Goal: Information Seeking & Learning: Learn about a topic

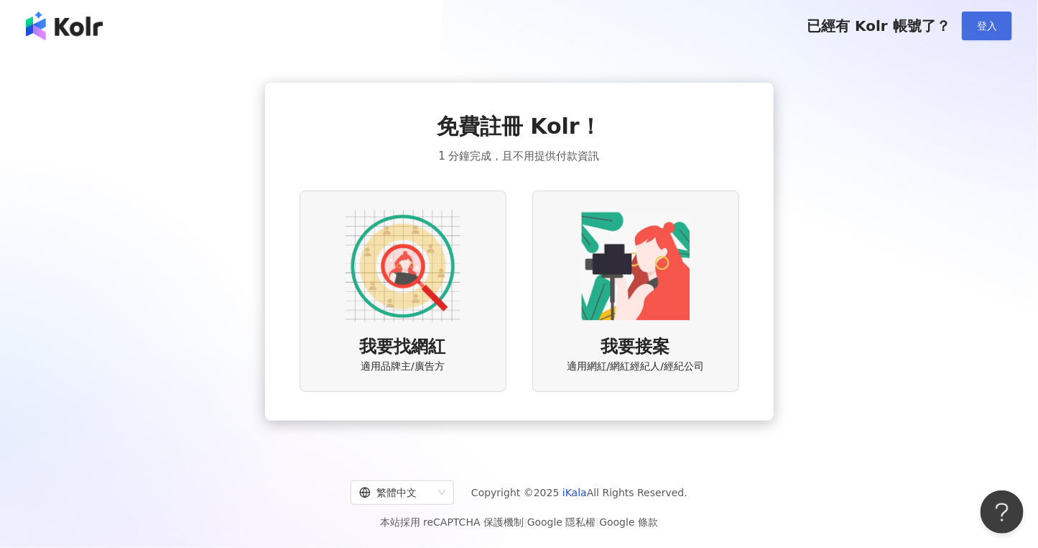
click at [987, 22] on span "登入" at bounding box center [987, 25] width 20 height 11
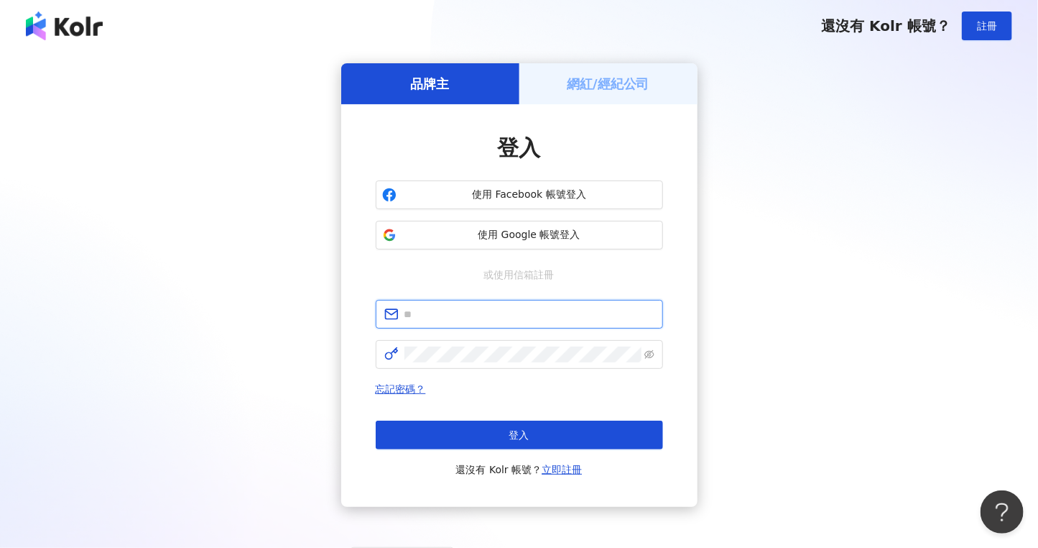
type input "**********"
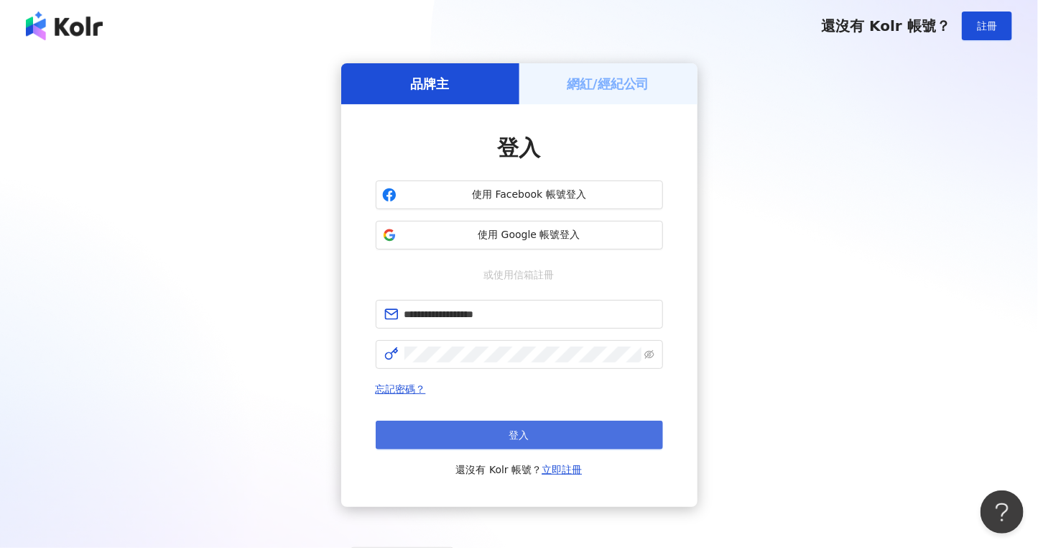
click at [562, 439] on button "登入" at bounding box center [519, 434] width 287 height 29
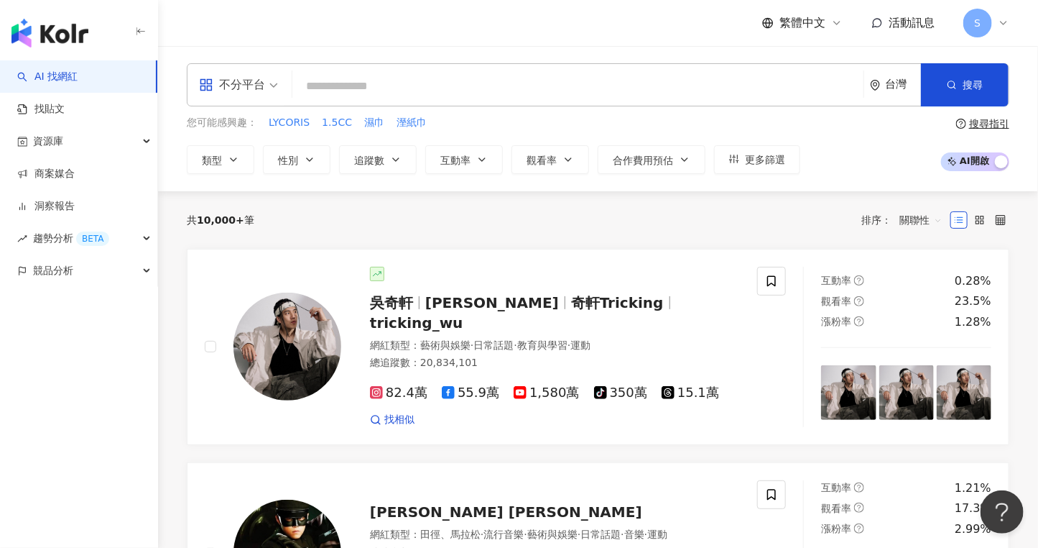
click at [417, 78] on input "search" at bounding box center [578, 86] width 560 height 27
paste input "***"
type input "***"
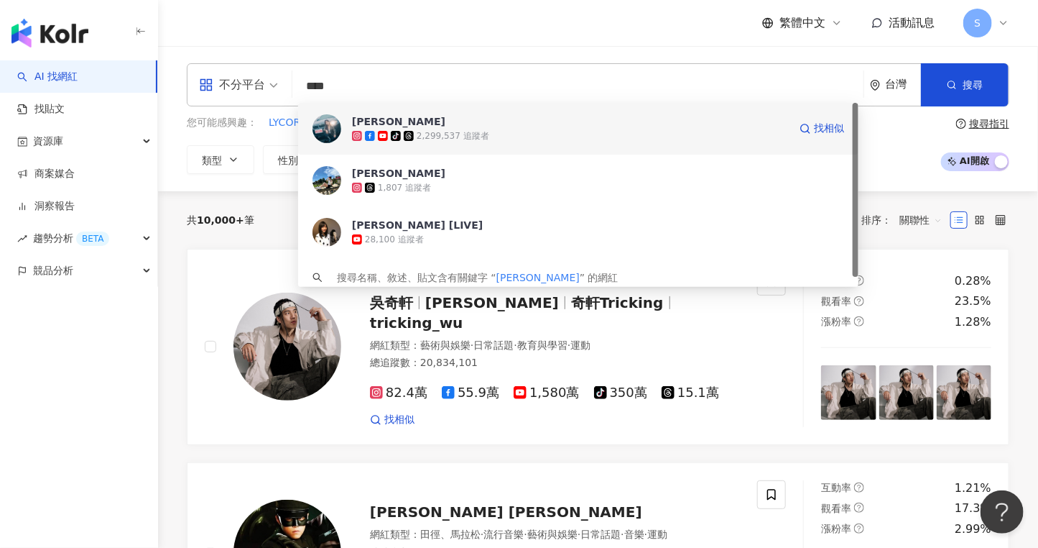
click at [409, 143] on div "蔡佩軒 tiktok-icon 2,299,537 追蹤者 找相似" at bounding box center [578, 129] width 561 height 52
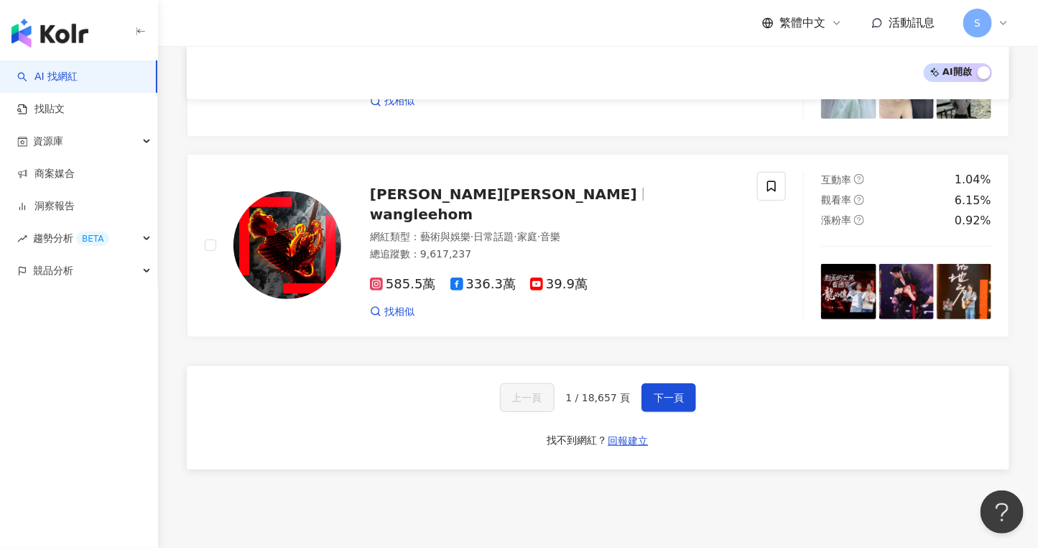
scroll to position [2406, 0]
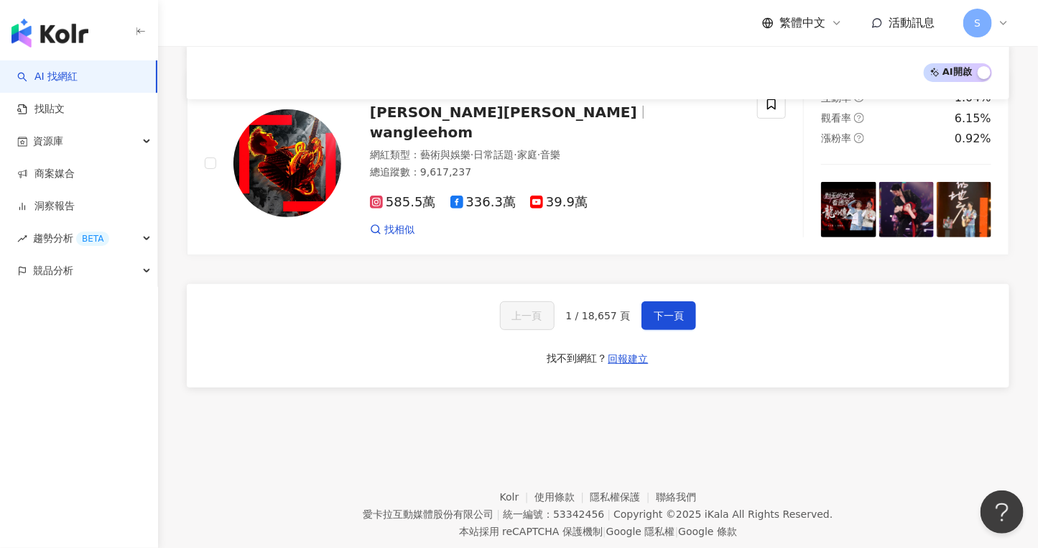
click at [974, 311] on div "上一頁 1 / 18,657 頁 下一頁 找不到網紅？ 回報建立" at bounding box center [598, 335] width 823 height 103
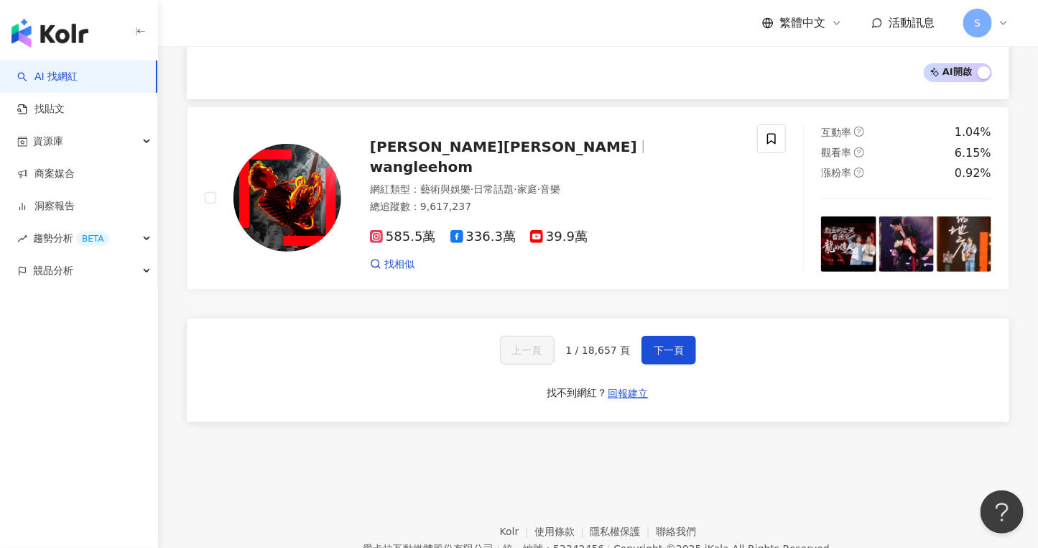
scroll to position [2341, 0]
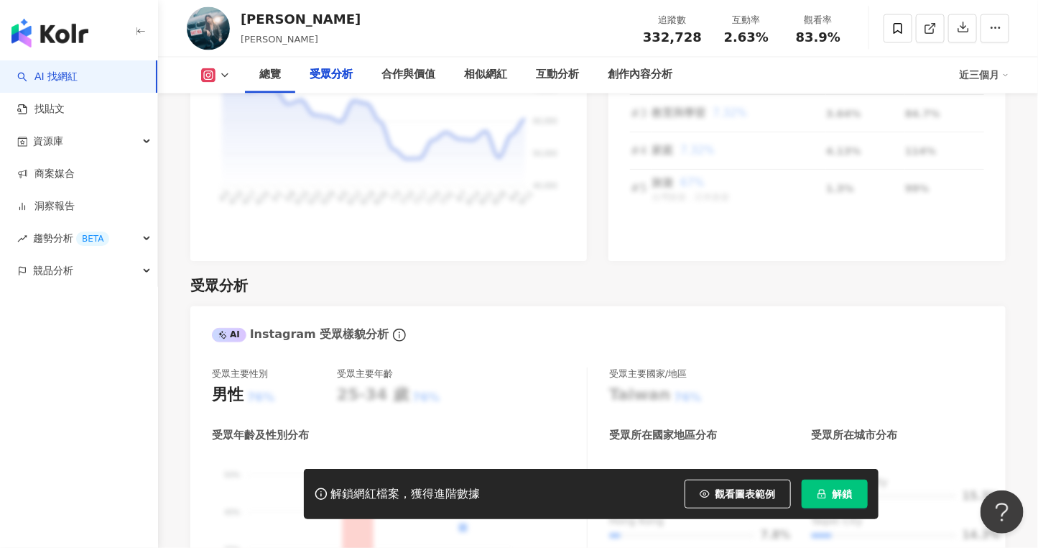
scroll to position [1306, 0]
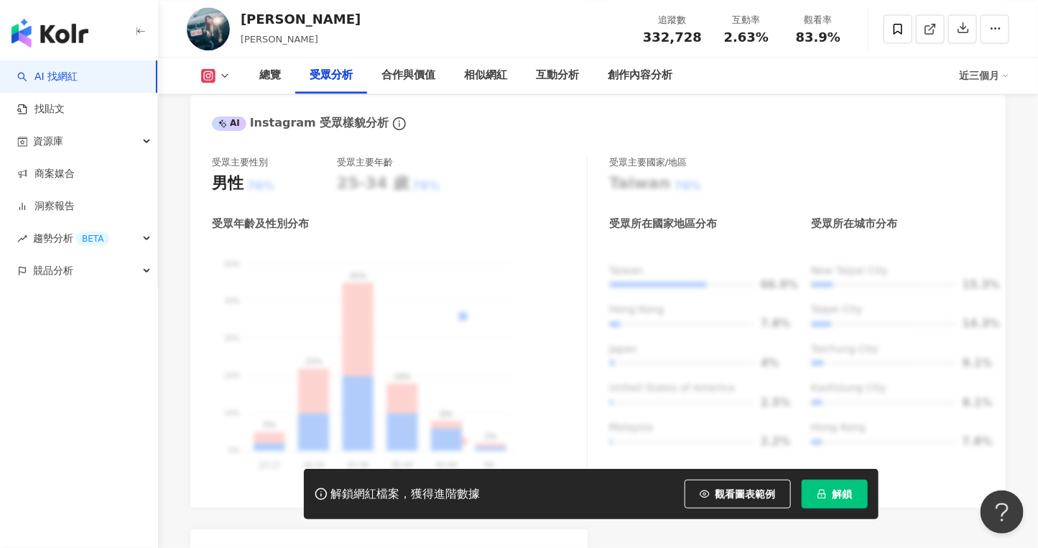
click at [855, 489] on button "解鎖" at bounding box center [835, 493] width 66 height 29
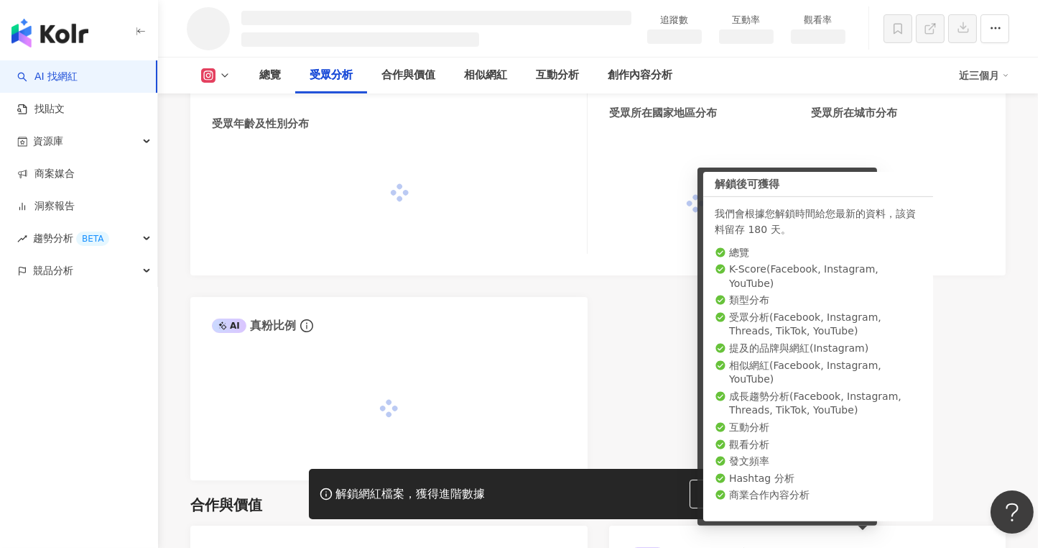
click at [847, 492] on div "同時已有協作者解鎖該網紅數據 由於該網紅的資料已被工作區其他協作者解鎖，因此您無須重複解鎖，重新整理頁面就能查看完整網紅數據。 重新整理" at bounding box center [524, 274] width 1048 height 548
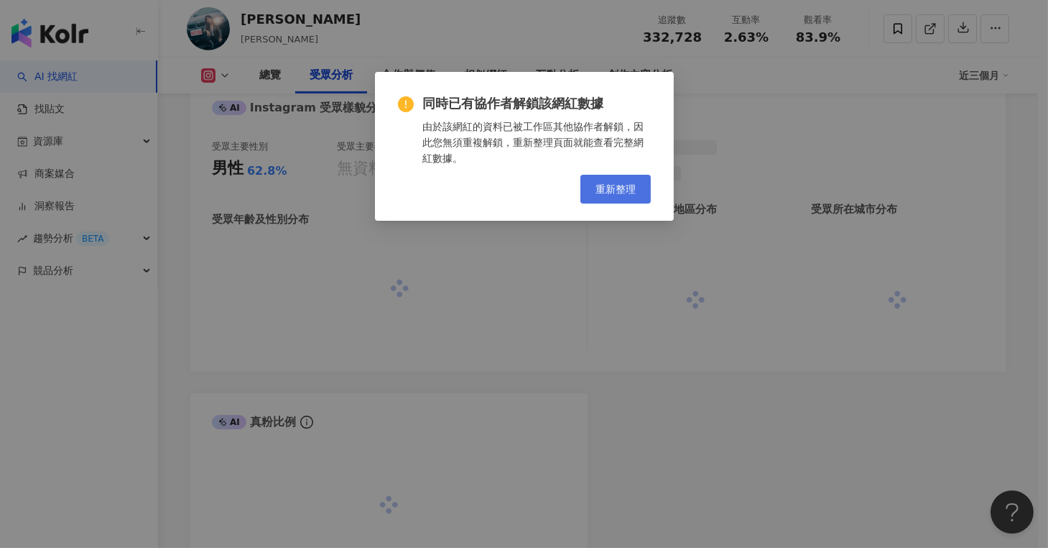
click at [601, 182] on div "同時已有協作者解鎖該網紅數據 由於該網紅的資料已被工作區其他協作者解鎖，因此您無須重複解鎖，重新整理頁面就能查看完整網紅數據。 重新整理" at bounding box center [524, 274] width 1048 height 548
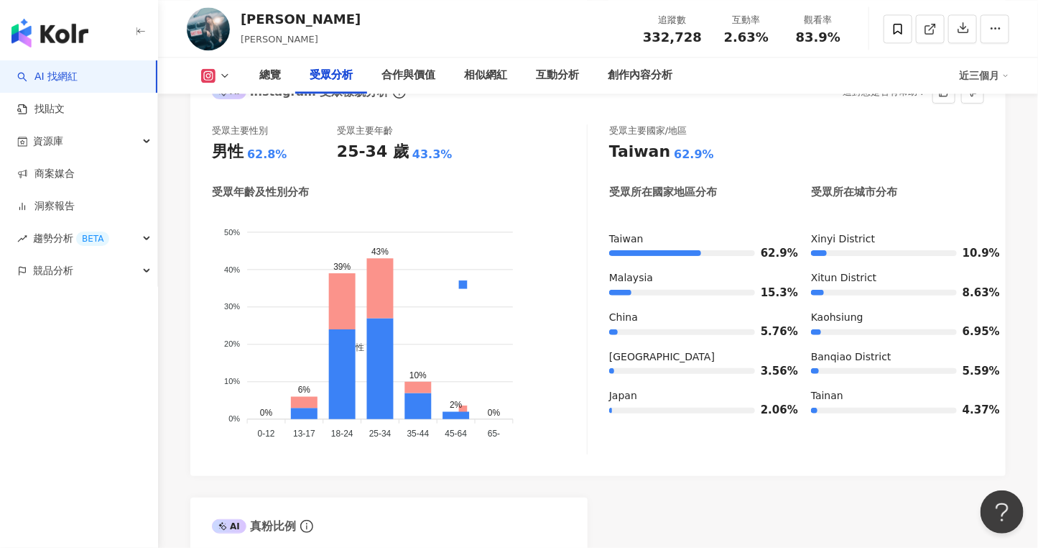
scroll to position [1345, 0]
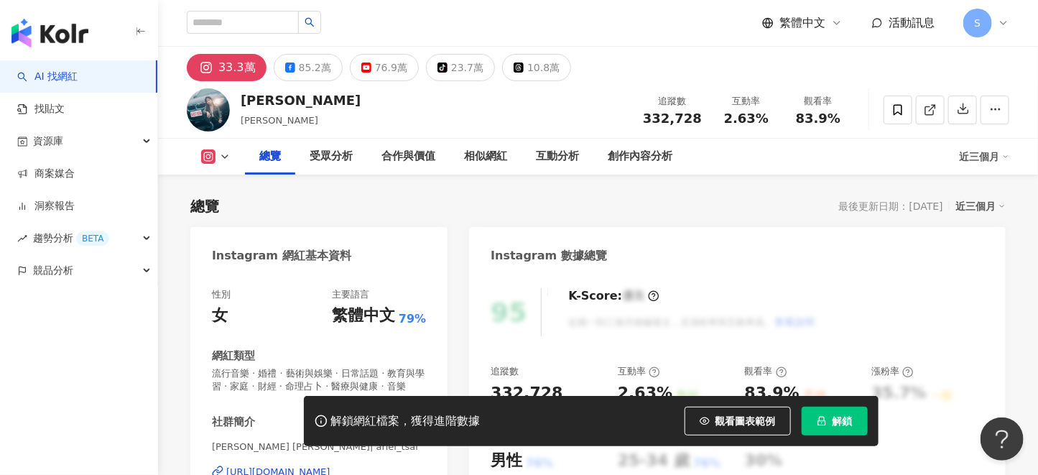
scroll to position [88, 0]
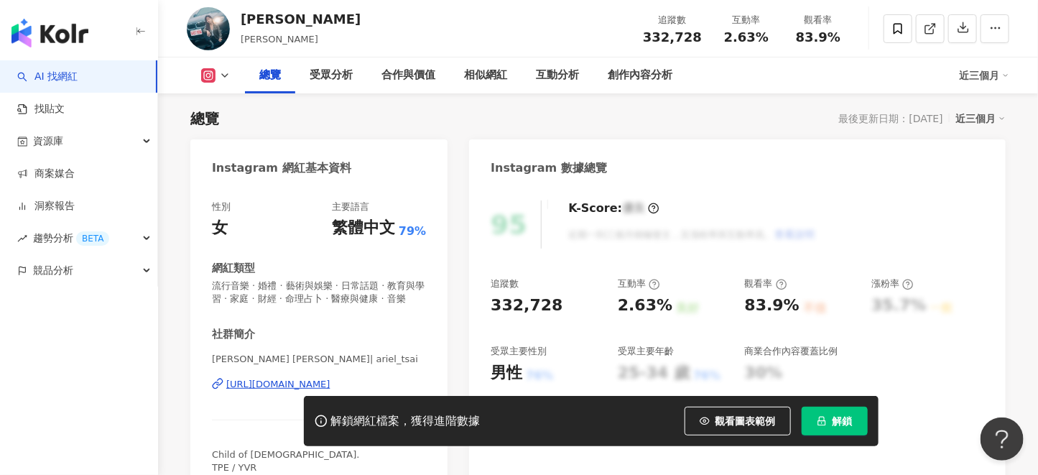
click at [848, 410] on button "解鎖" at bounding box center [835, 421] width 66 height 29
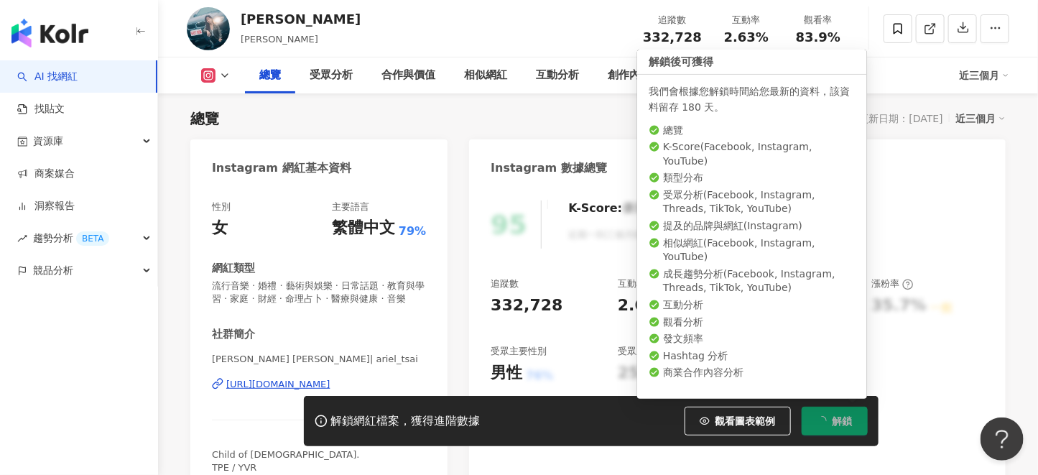
click at [846, 410] on button "解鎖" at bounding box center [835, 421] width 66 height 29
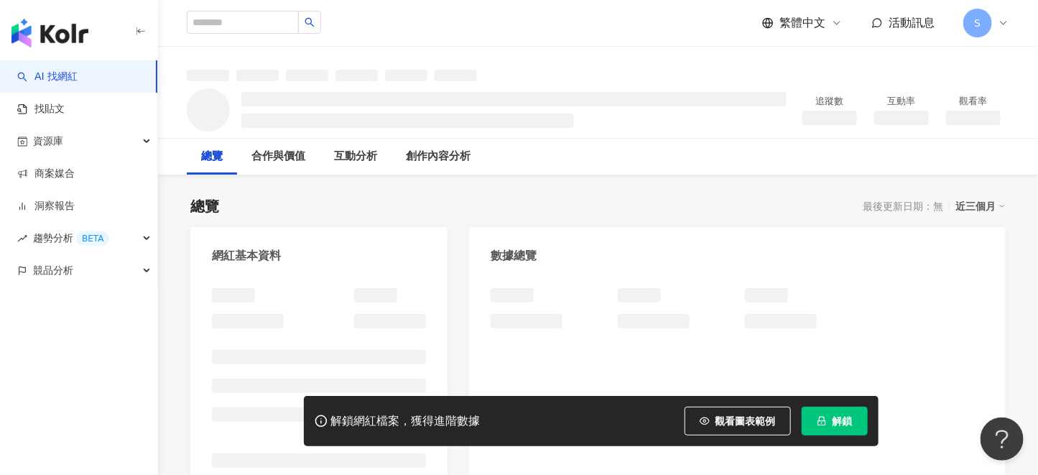
click at [846, 418] on span "解鎖" at bounding box center [843, 420] width 20 height 11
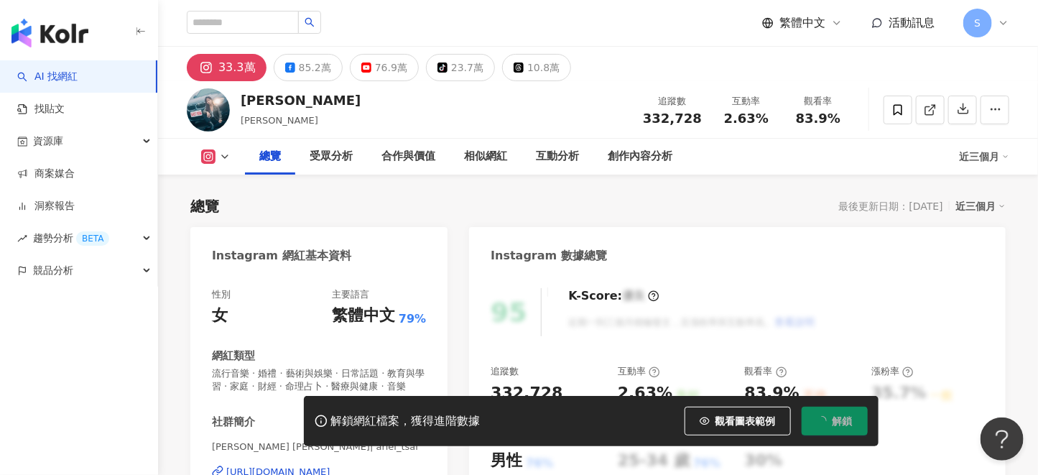
scroll to position [88, 0]
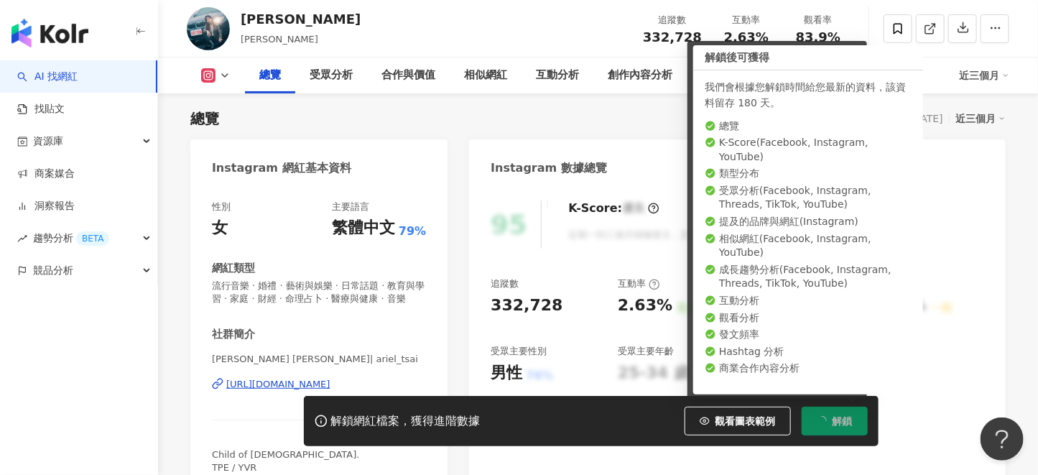
click at [919, 320] on div "追蹤數 332,728 互動率 2.63% 良好 觀看率 83.9% 不佳 漲粉率 35.7% 一般 受眾主要性別 男性 76% 受眾主要年齡 25-34 歲…" at bounding box center [738, 330] width 494 height 106
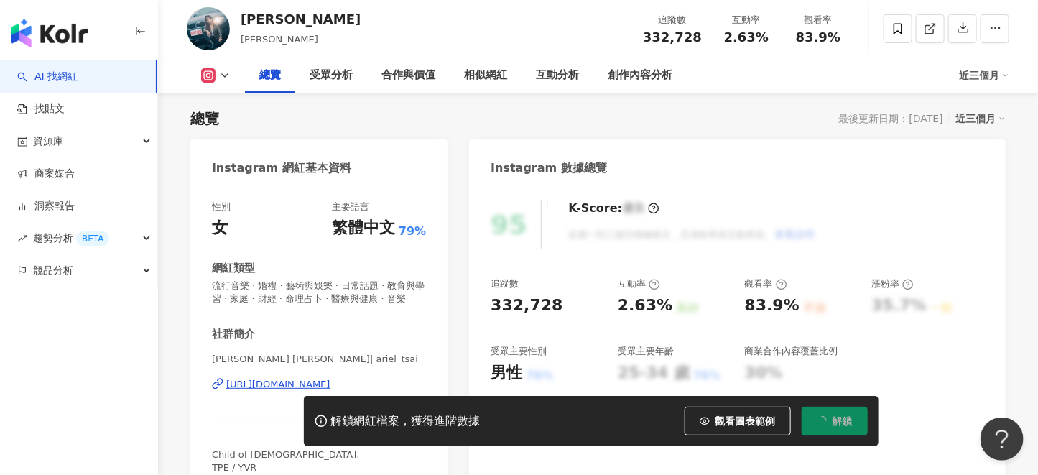
click at [843, 423] on span "解鎖" at bounding box center [843, 420] width 20 height 11
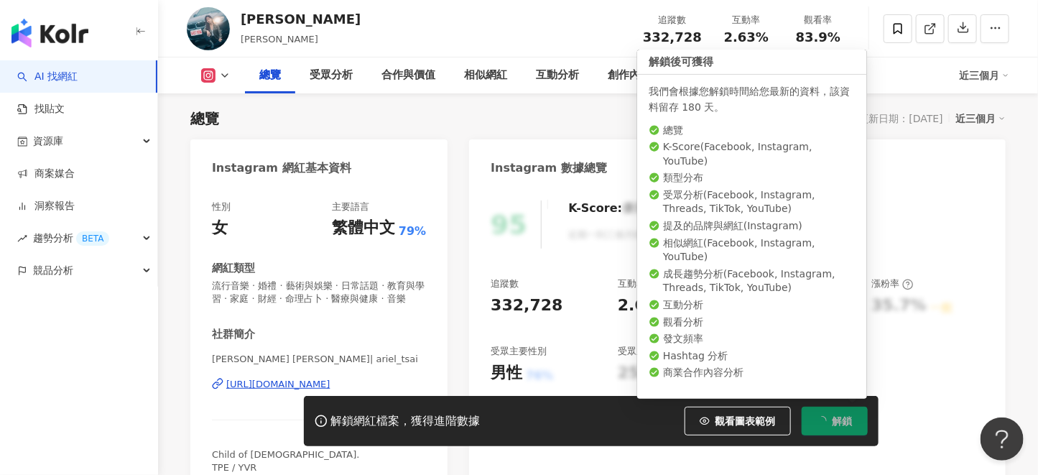
click at [843, 423] on span "解鎖" at bounding box center [843, 420] width 20 height 11
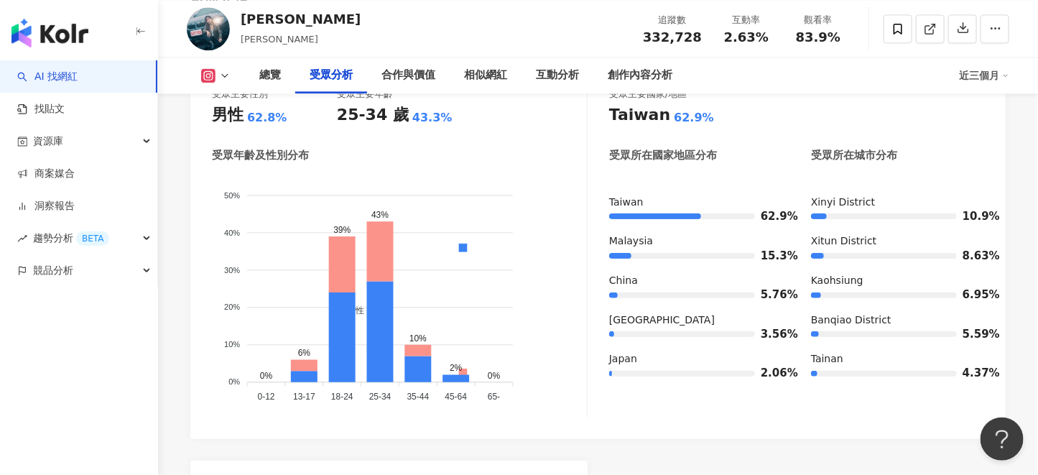
scroll to position [1329, 0]
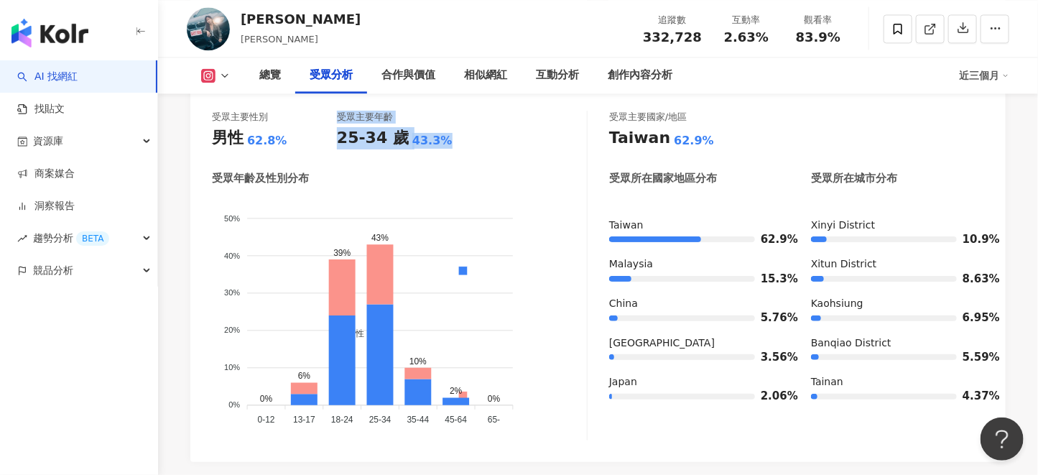
drag, startPoint x: 379, startPoint y: 157, endPoint x: 325, endPoint y: 165, distance: 55.1
click at [325, 165] on div "受眾主要性別 男性 62.8% 受眾主要年齡 25-34 歲 43.3% 受眾年齡及性別分布 男性 女性 50% 50% 40% 40% 30% 30% 20…" at bounding box center [400, 276] width 376 height 330
